Goal: Task Accomplishment & Management: Use online tool/utility

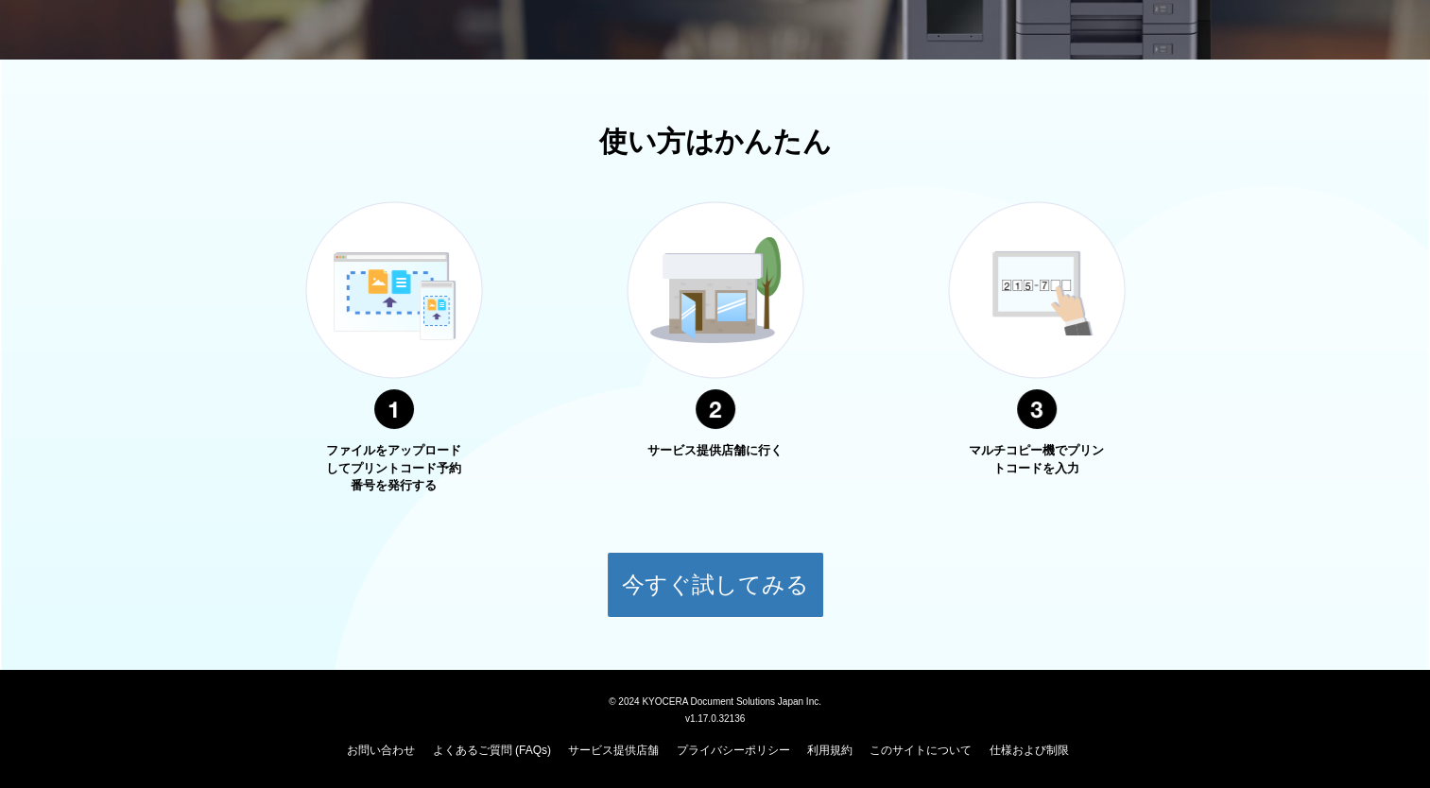
scroll to position [554, 0]
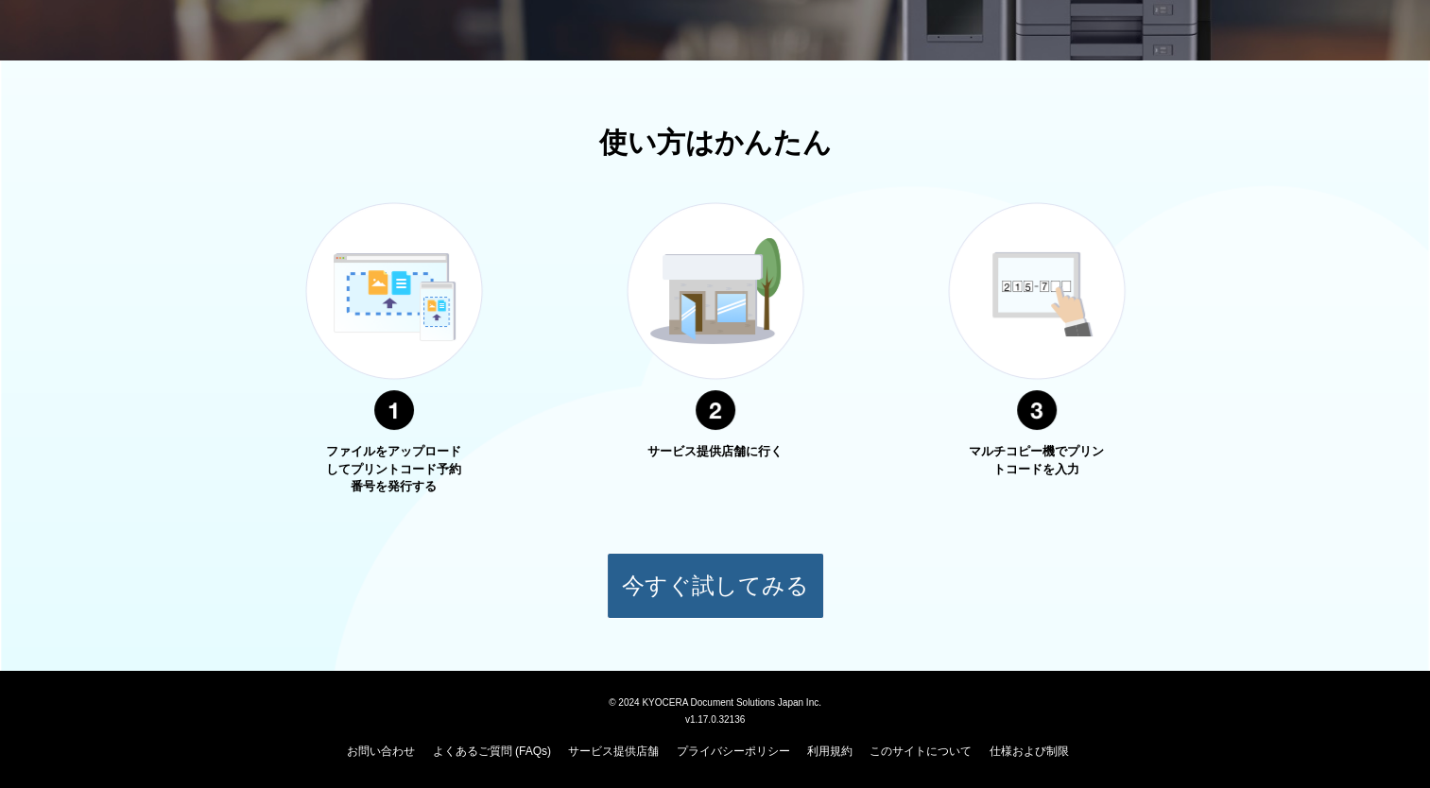
click at [691, 597] on button "今すぐ試してみる" at bounding box center [715, 586] width 217 height 66
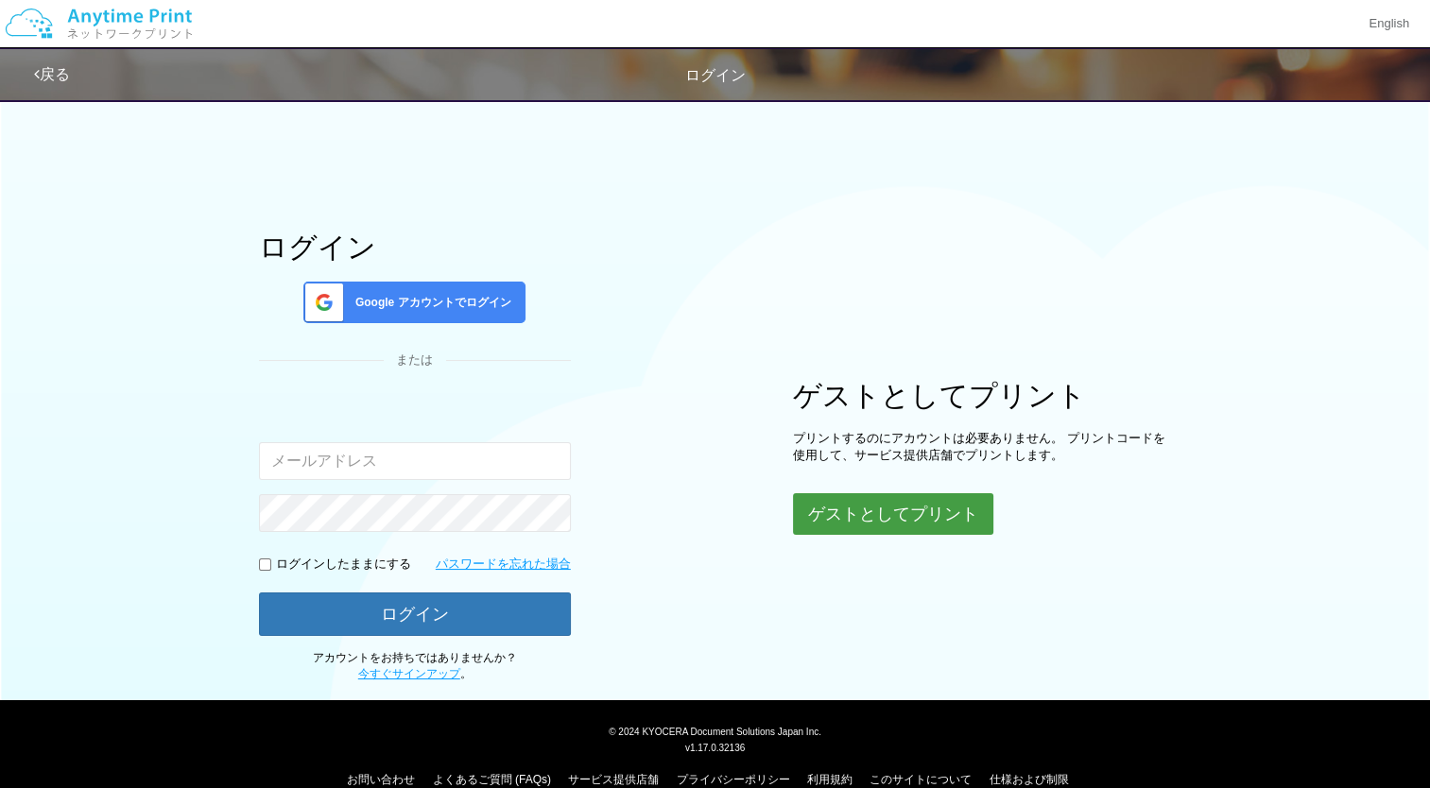
click at [909, 513] on button "ゲストとしてプリント" at bounding box center [893, 514] width 200 height 42
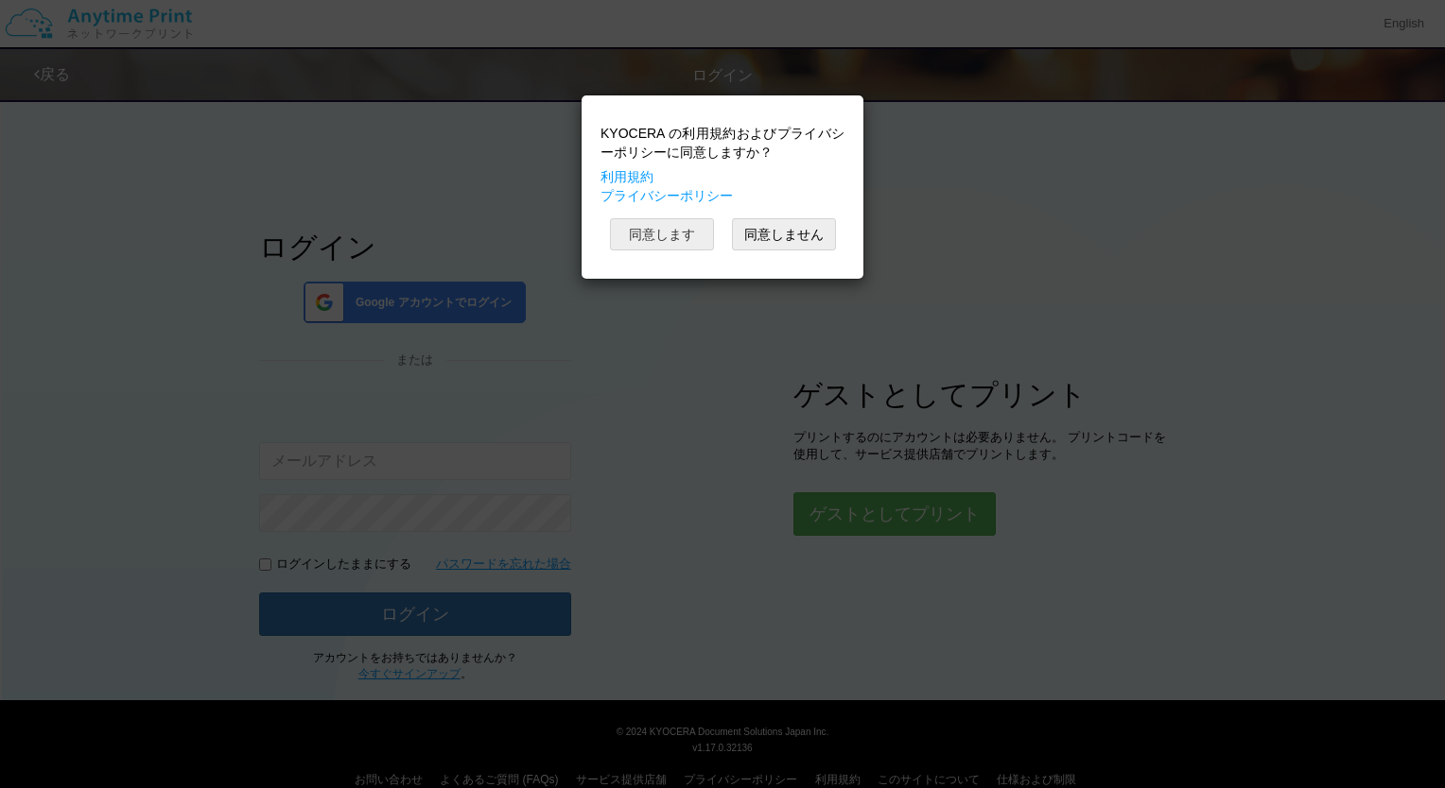
click at [654, 235] on button "同意します" at bounding box center [662, 234] width 104 height 32
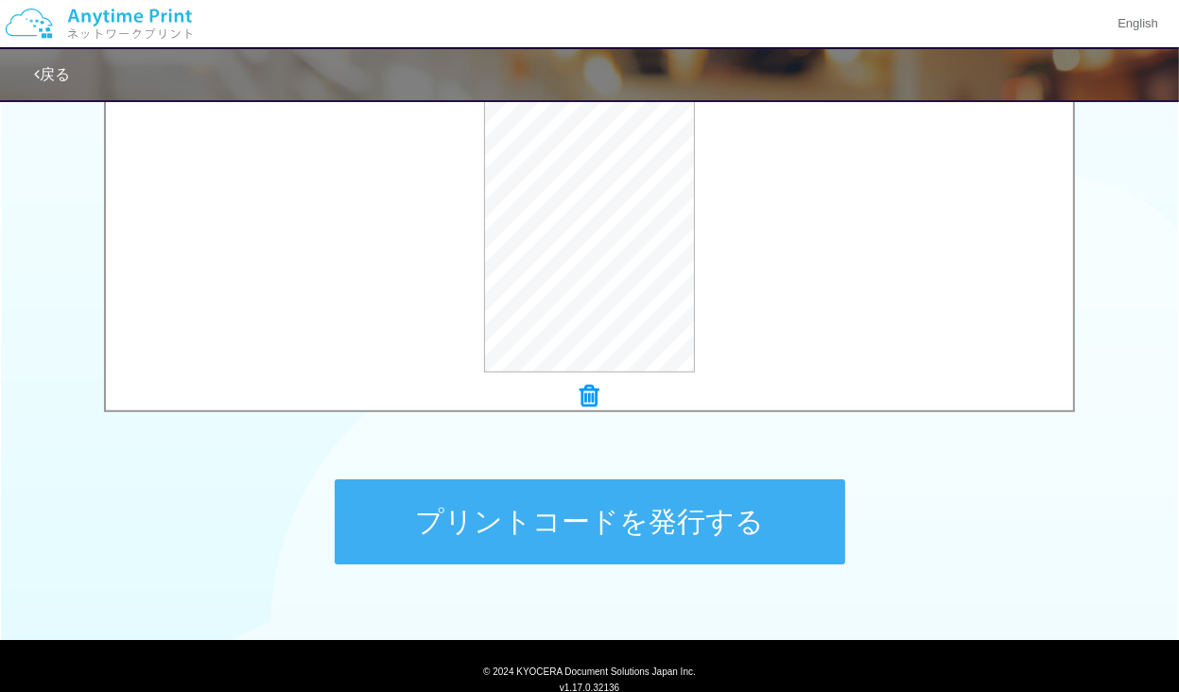
scroll to position [736, 0]
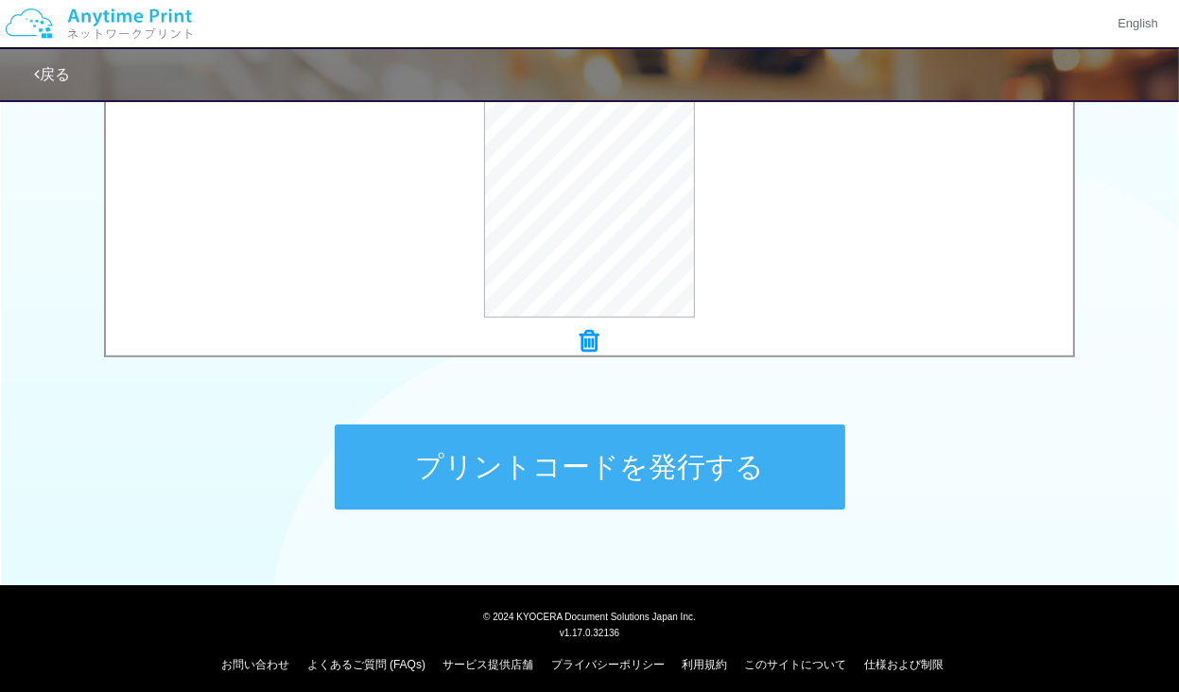
click at [575, 468] on button "プリントコードを発行する" at bounding box center [590, 466] width 511 height 85
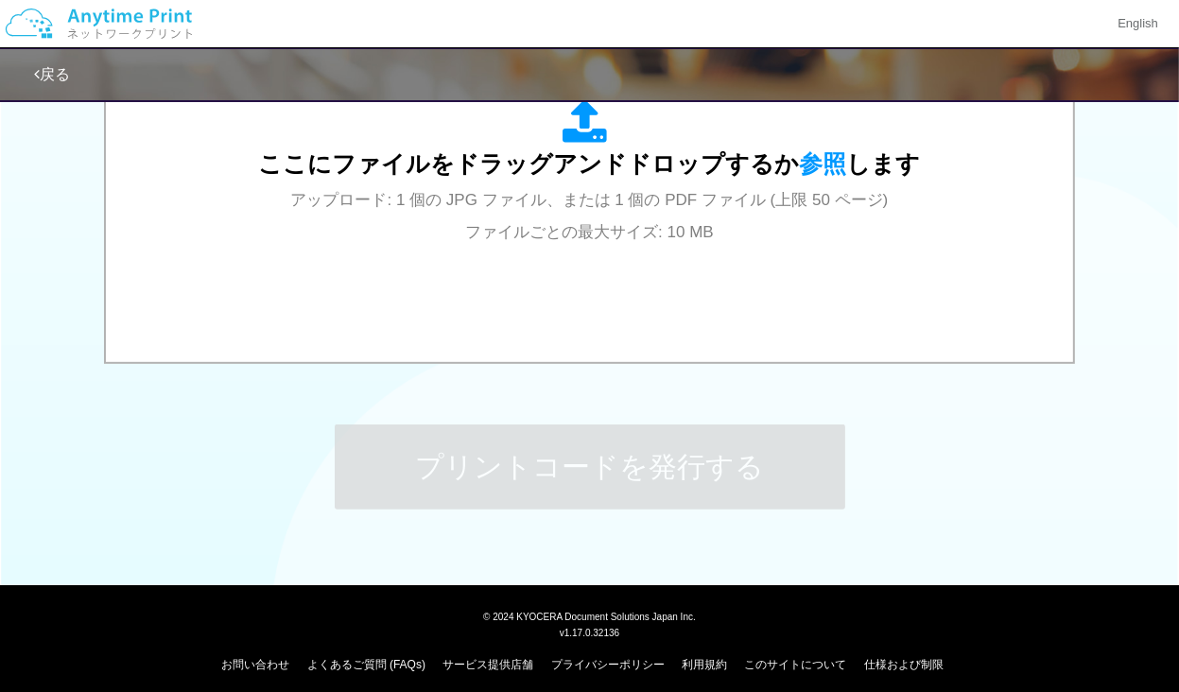
scroll to position [0, 0]
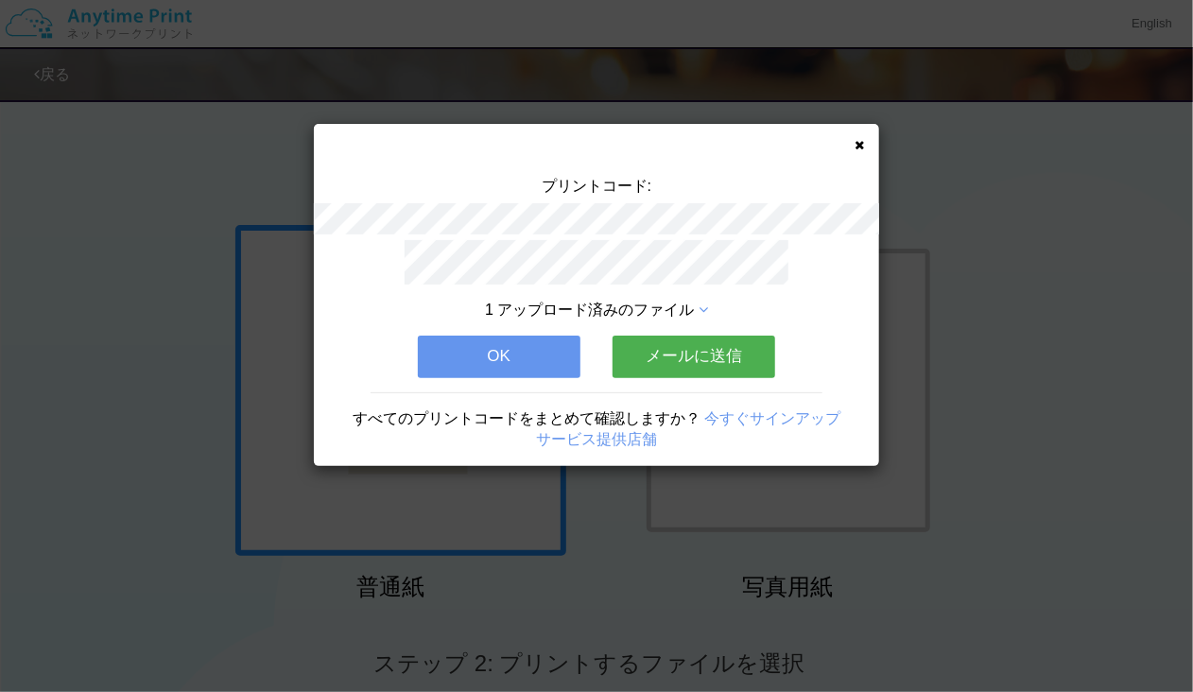
click at [737, 345] on button "メールに送信" at bounding box center [694, 357] width 163 height 42
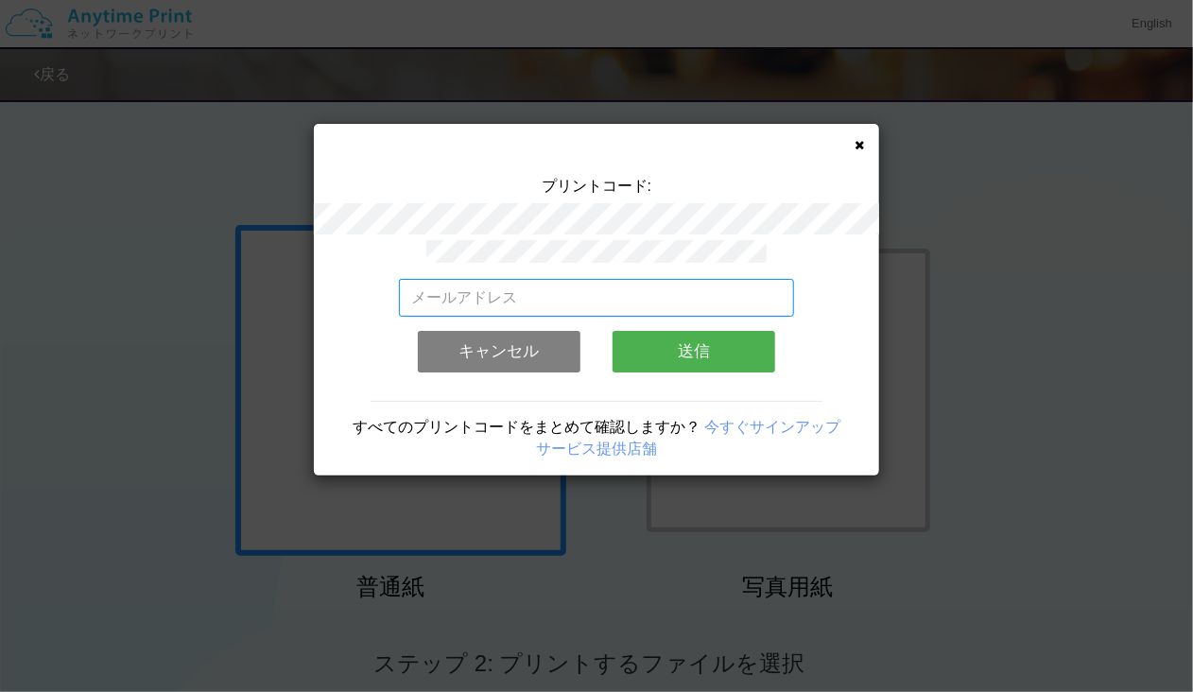
click at [533, 279] on input "email" at bounding box center [597, 298] width 396 height 38
type input "[EMAIL_ADDRESS][DOMAIN_NAME]"
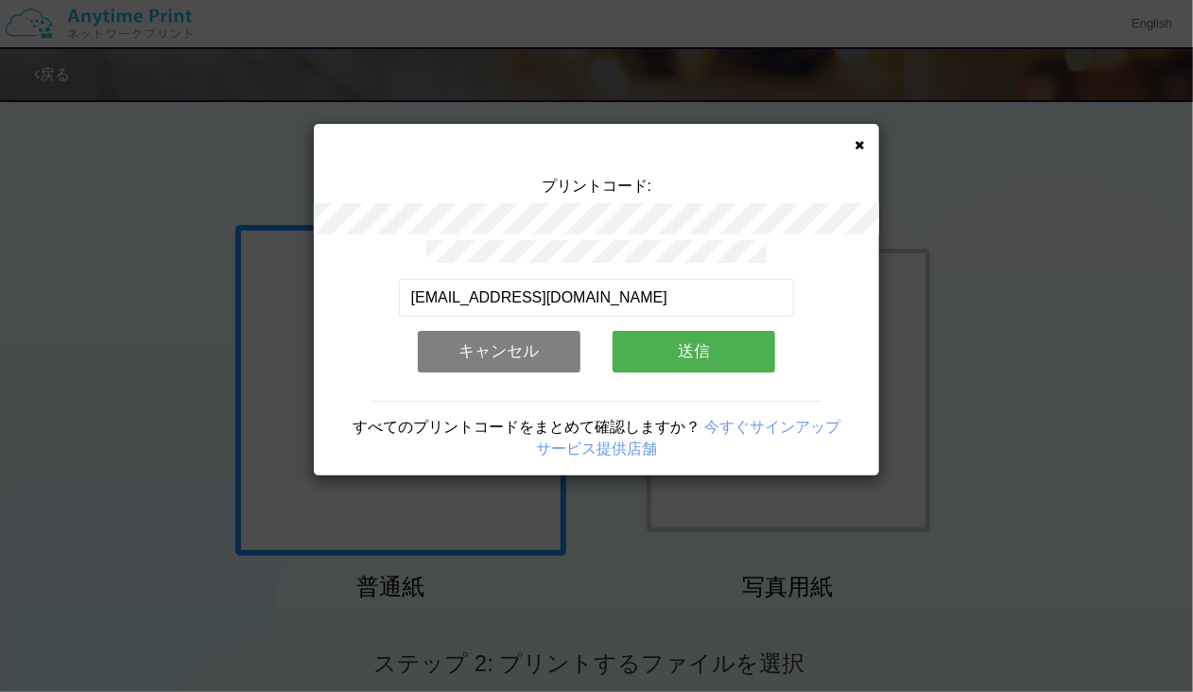
click at [688, 349] on button "送信" at bounding box center [694, 352] width 163 height 42
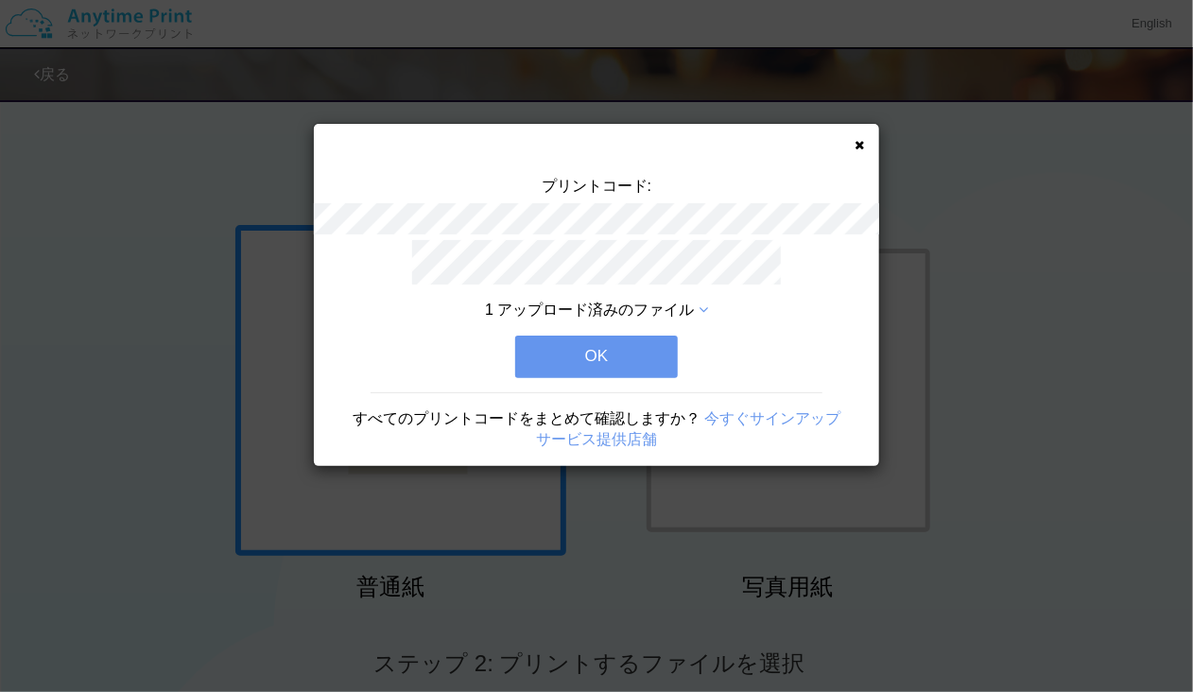
click at [601, 357] on button "OK" at bounding box center [596, 357] width 163 height 42
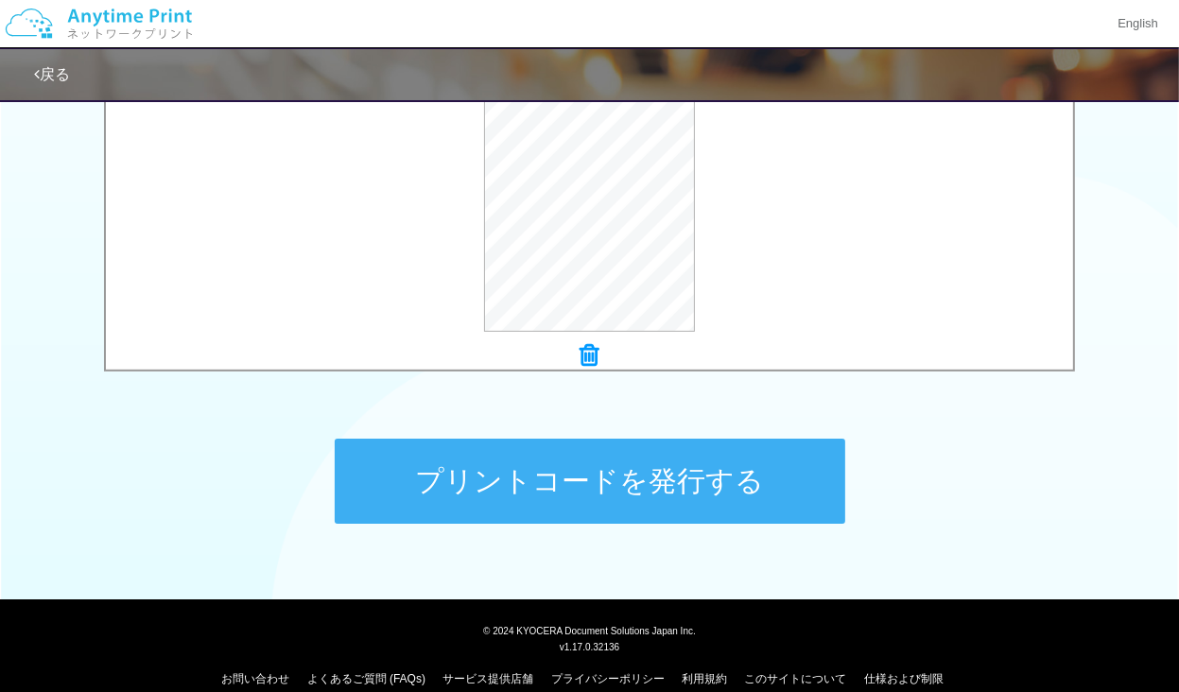
scroll to position [745, 0]
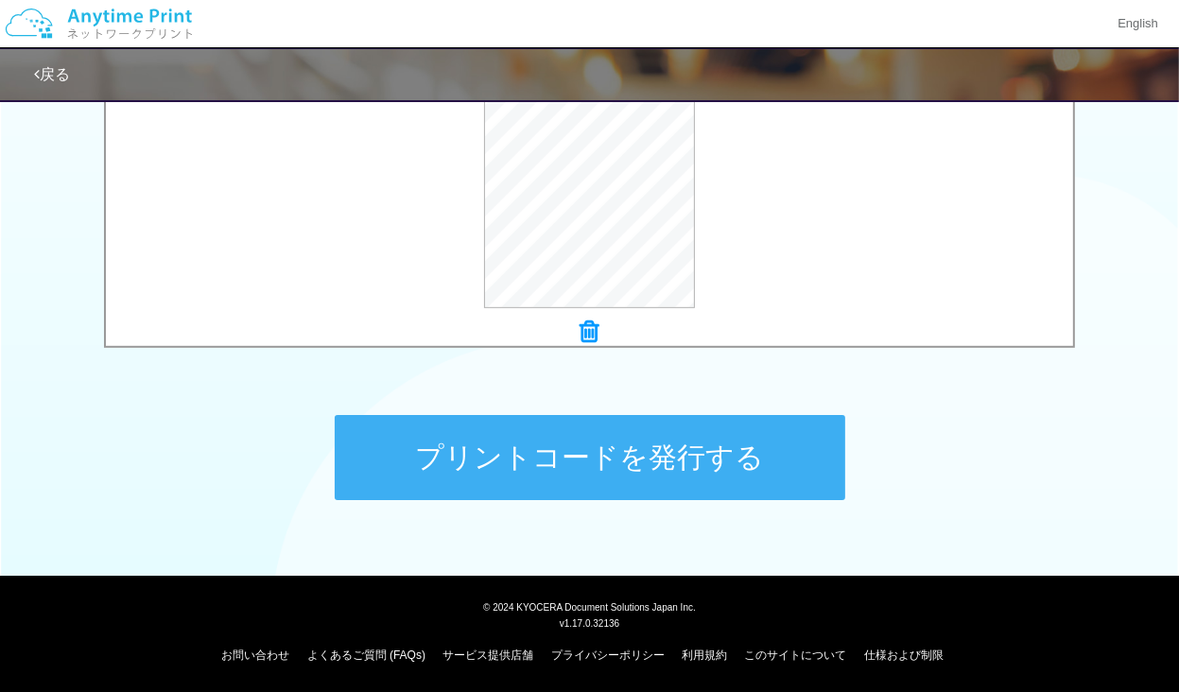
click at [594, 465] on button "プリントコードを発行する" at bounding box center [590, 457] width 511 height 85
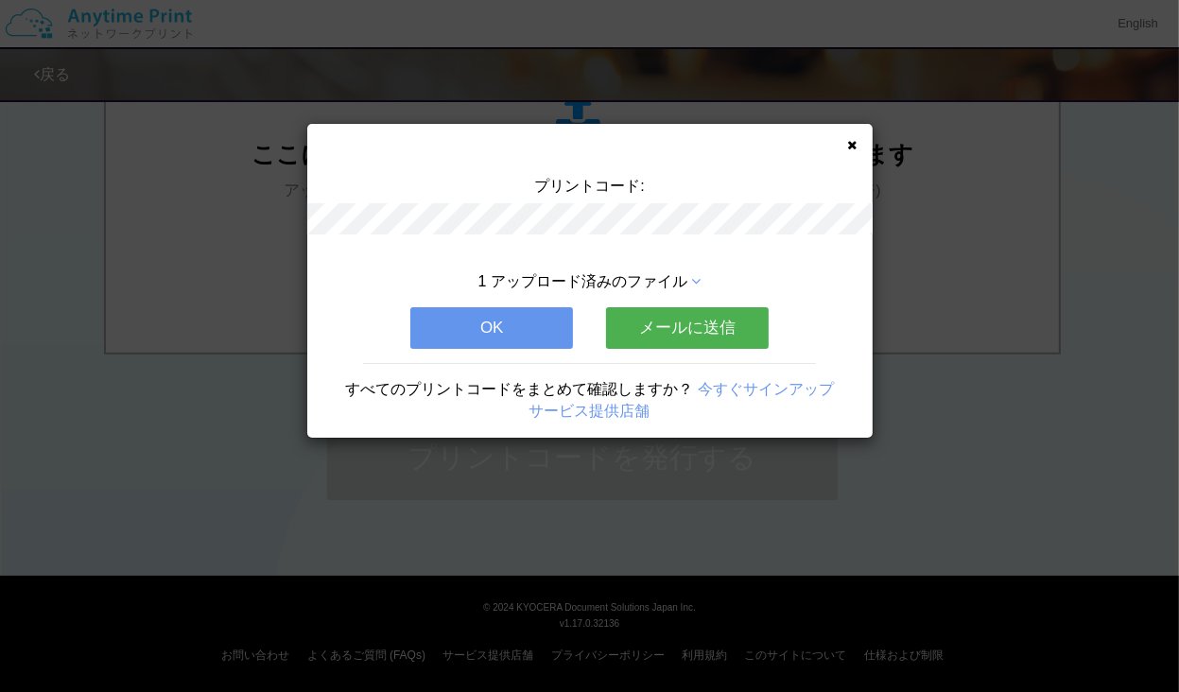
scroll to position [0, 0]
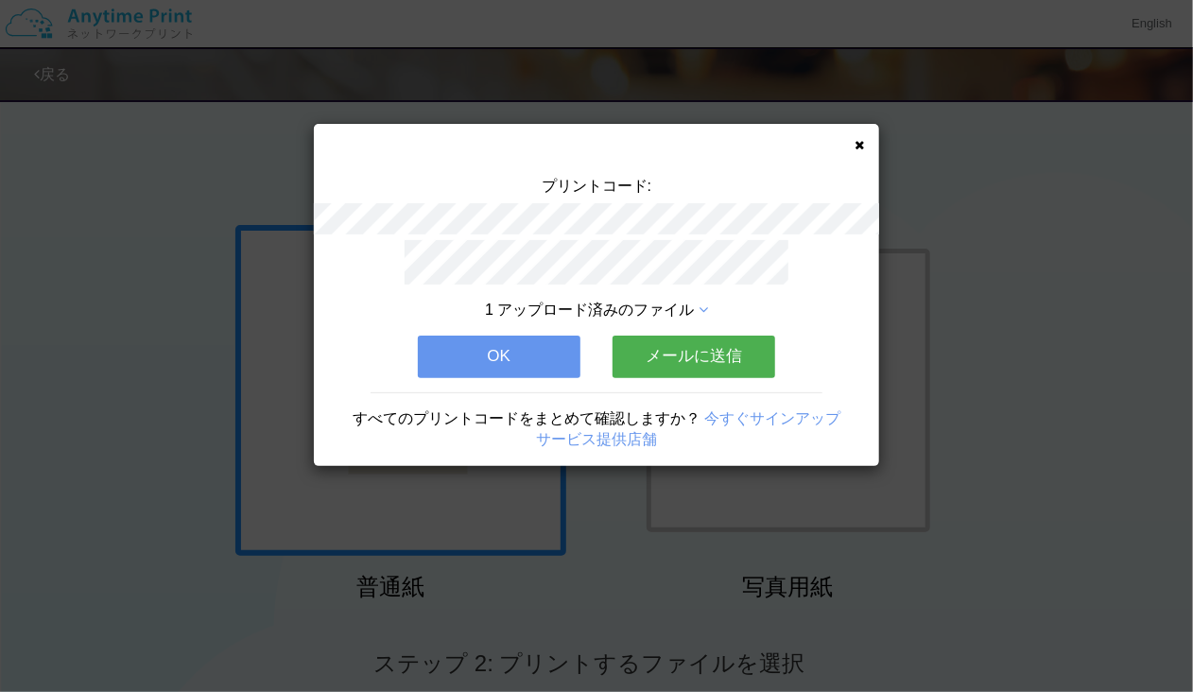
click at [696, 347] on button "メールに送信" at bounding box center [694, 357] width 163 height 42
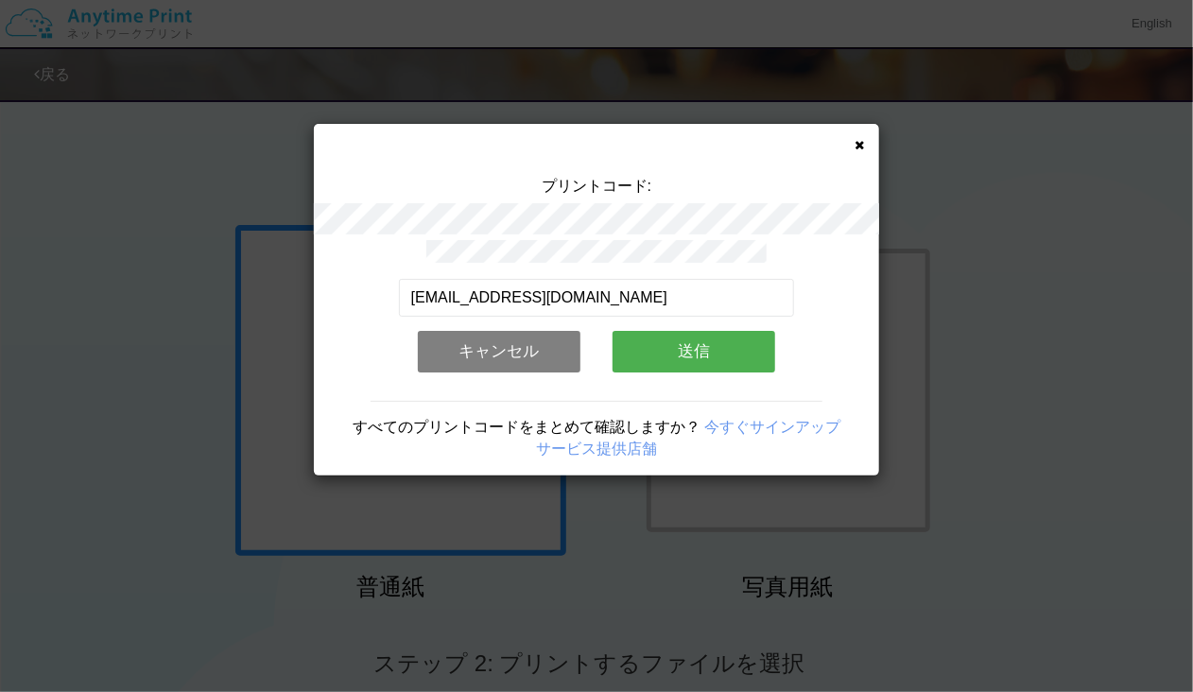
click at [693, 350] on button "送信" at bounding box center [694, 352] width 163 height 42
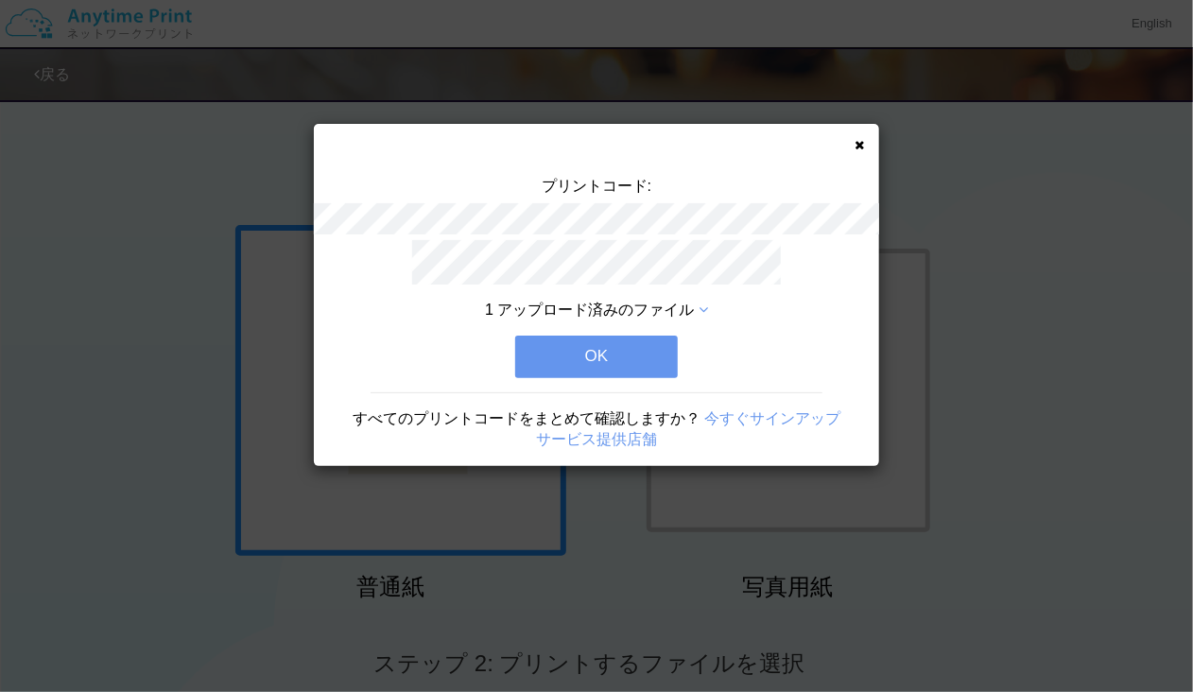
click at [628, 355] on button "OK" at bounding box center [596, 357] width 163 height 42
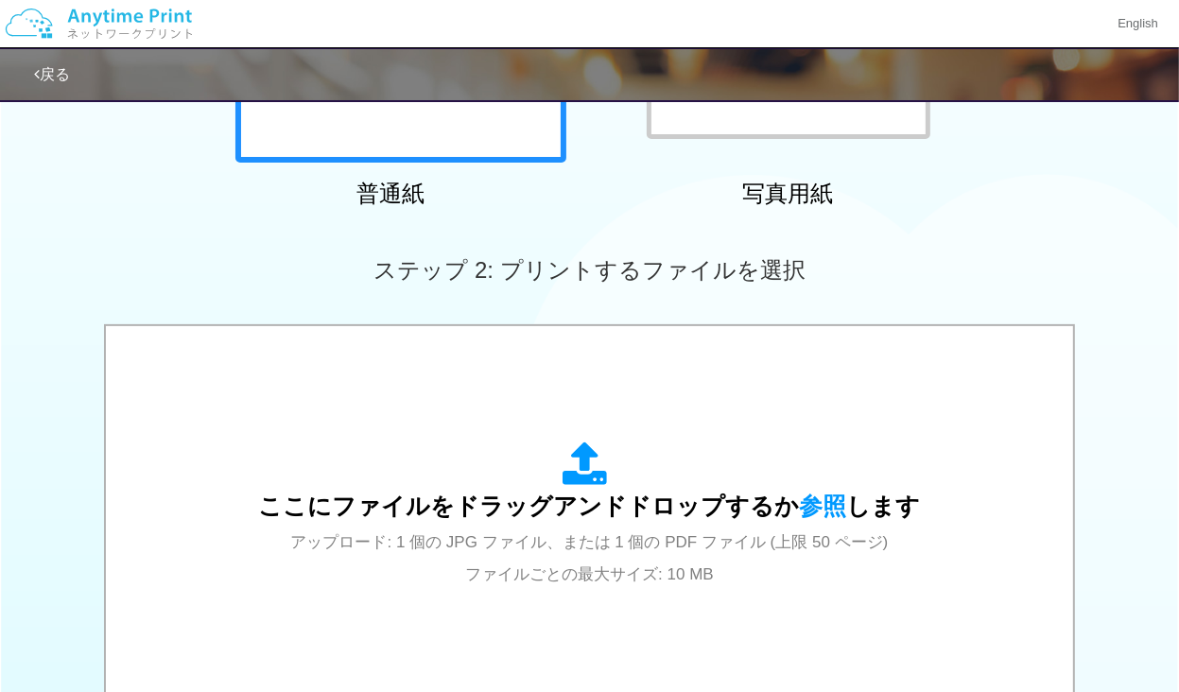
scroll to position [178, 0]
